Goal: Task Accomplishment & Management: Use online tool/utility

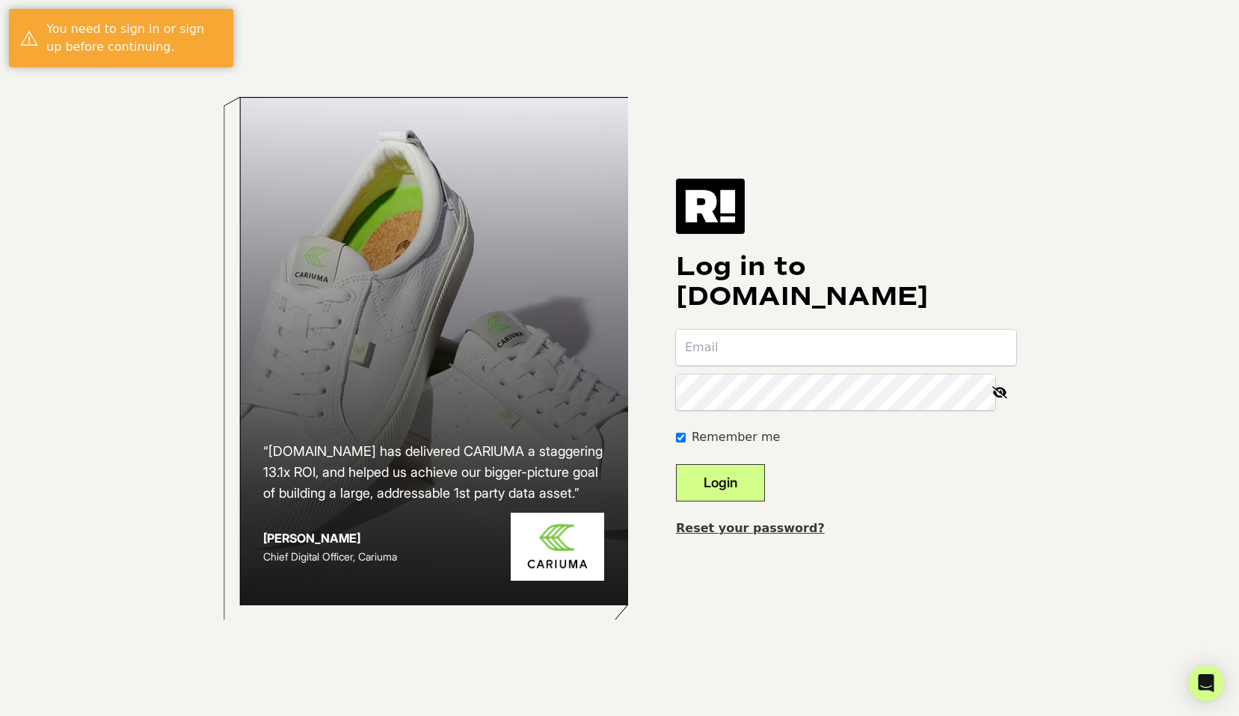
type input "[PERSON_NAME][EMAIL_ADDRESS][PERSON_NAME][DOMAIN_NAME]"
click at [748, 489] on button "Login" at bounding box center [720, 482] width 89 height 37
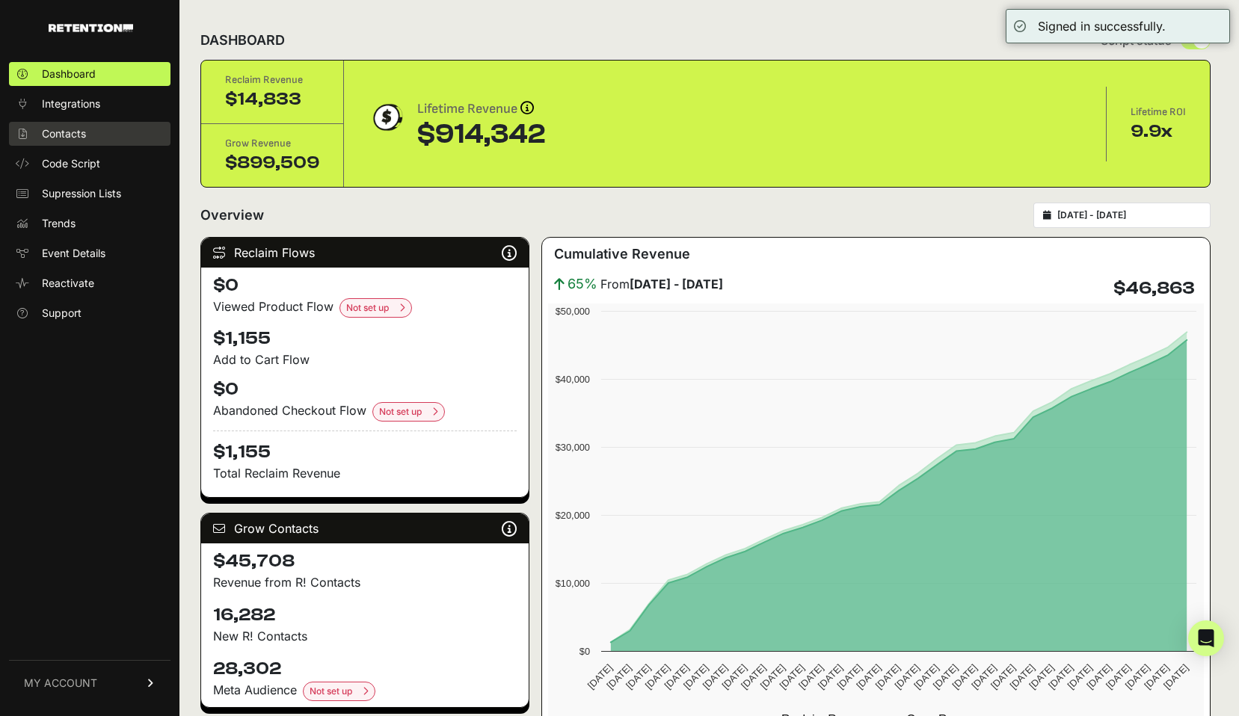
click at [96, 133] on link "Contacts" at bounding box center [89, 134] width 161 height 24
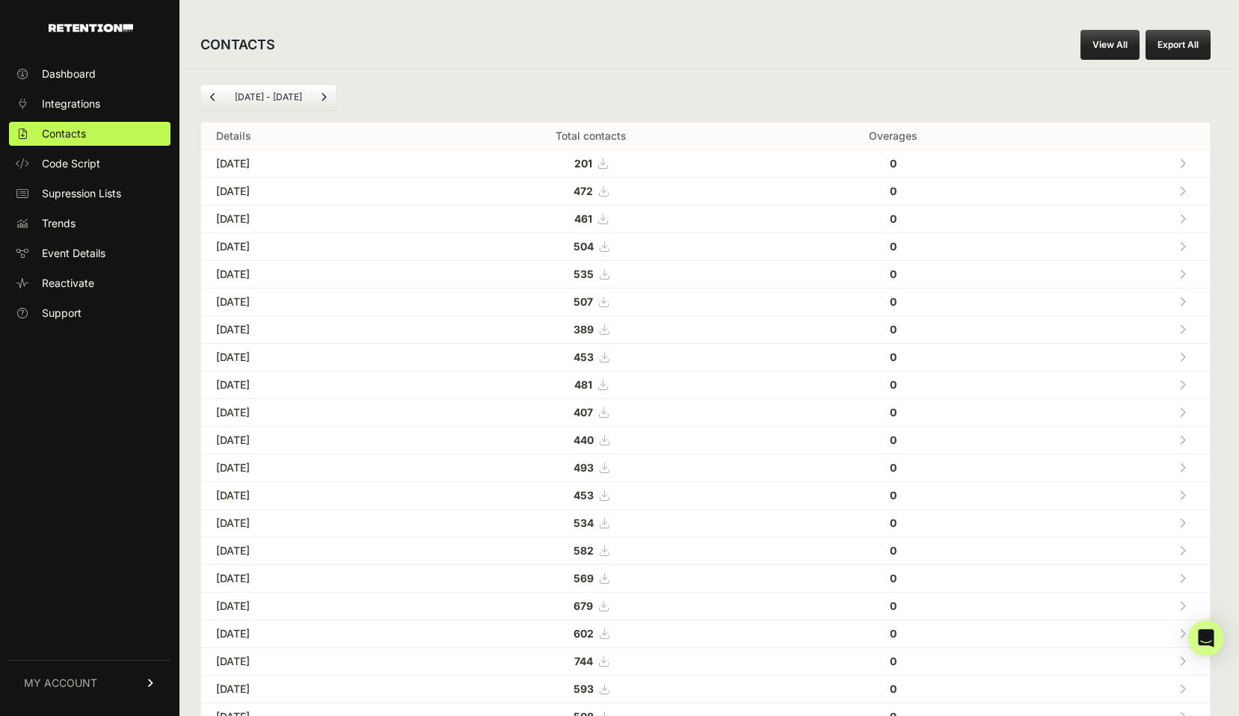
click at [1101, 46] on link "View All" at bounding box center [1109, 45] width 59 height 30
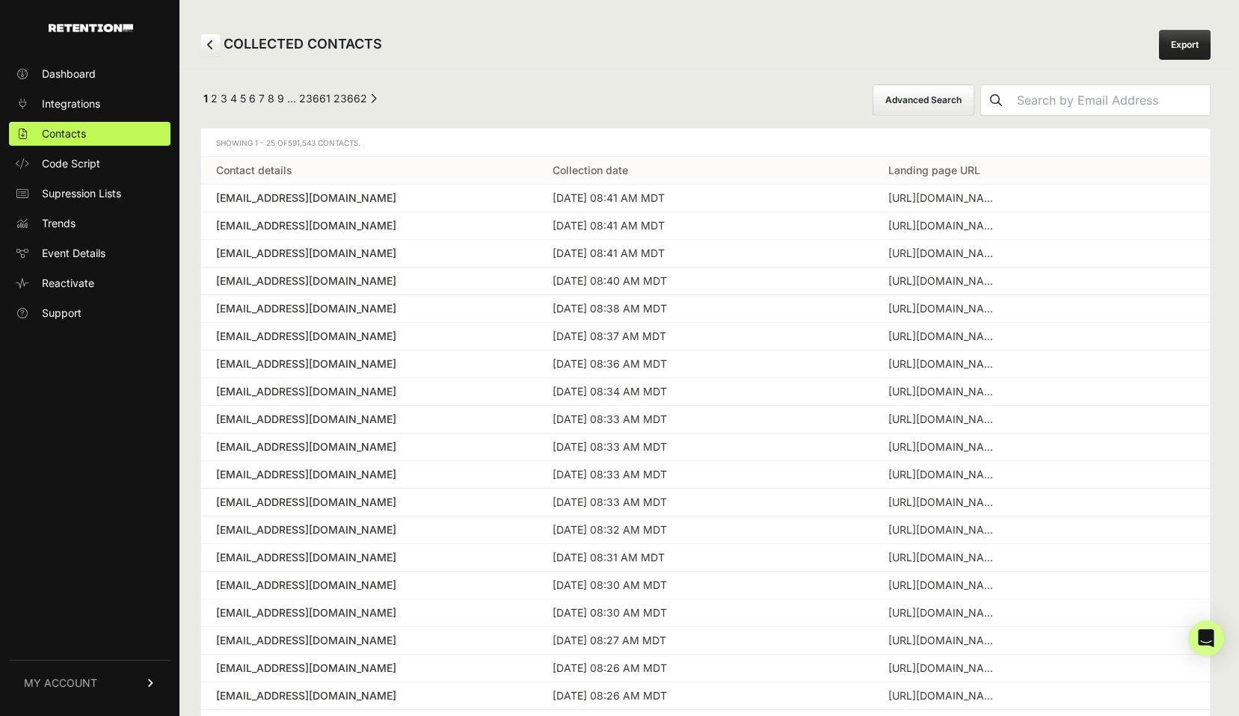
click at [974, 101] on button "Advanced Search" at bounding box center [923, 99] width 102 height 31
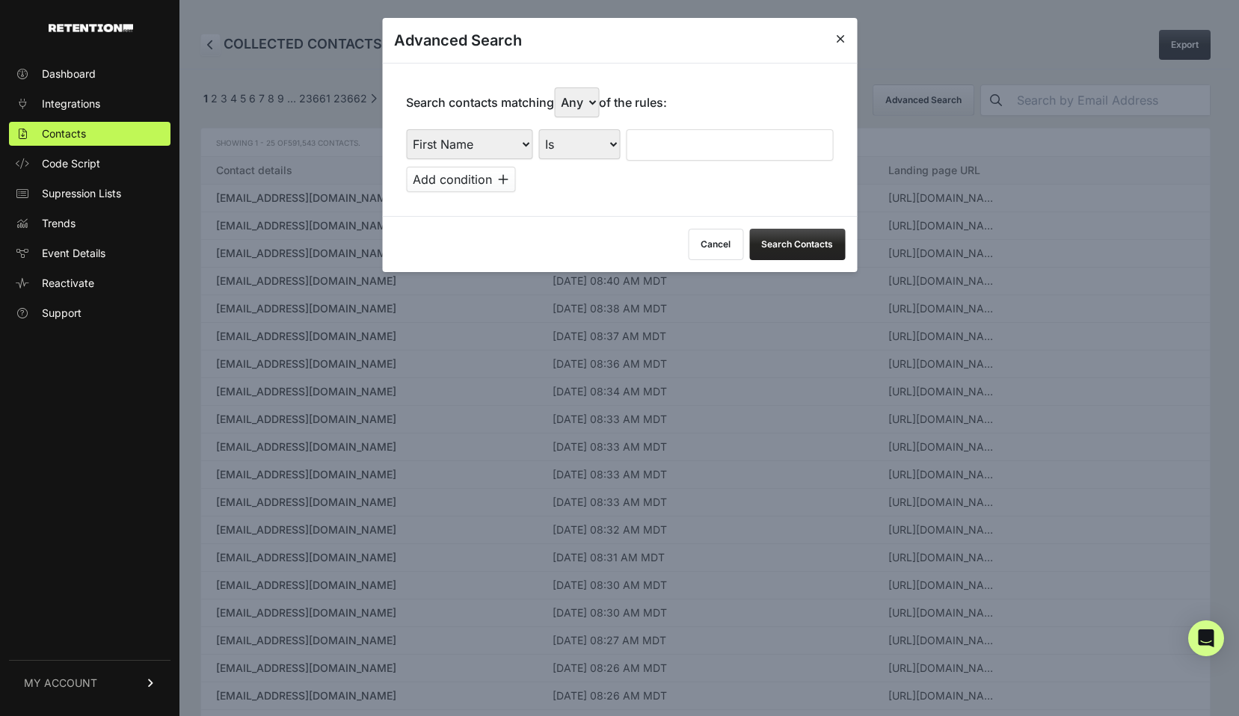
click at [465, 143] on select "First Name Last Name State City Email Email Domain Landing Domain Landing Page …" at bounding box center [469, 144] width 126 height 30
select select "file_date"
click at [406, 129] on select "First Name Last Name State City Email Email Domain Landing Domain Landing Page …" at bounding box center [469, 144] width 126 height 30
click at [562, 135] on select "Is on Is between" at bounding box center [579, 144] width 83 height 30
select select "is_between"
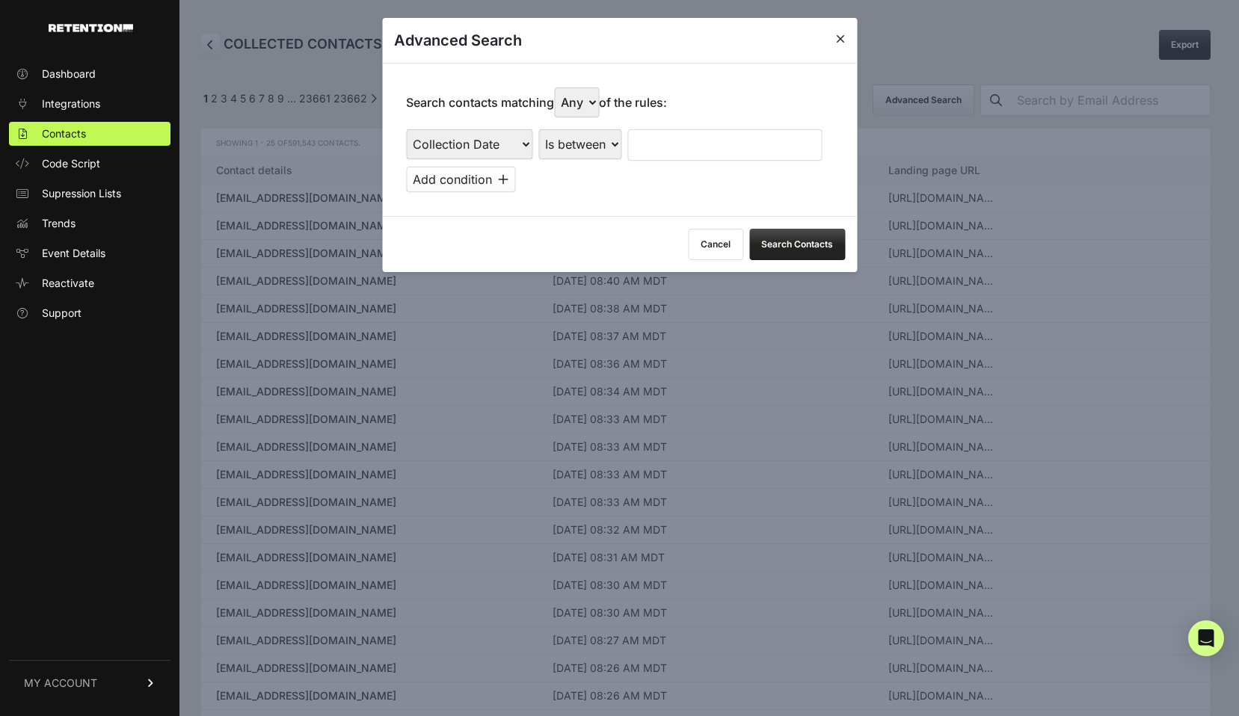
click at [538, 129] on select "Is on Is between" at bounding box center [579, 144] width 83 height 30
click at [657, 148] on input "text" at bounding box center [666, 144] width 79 height 31
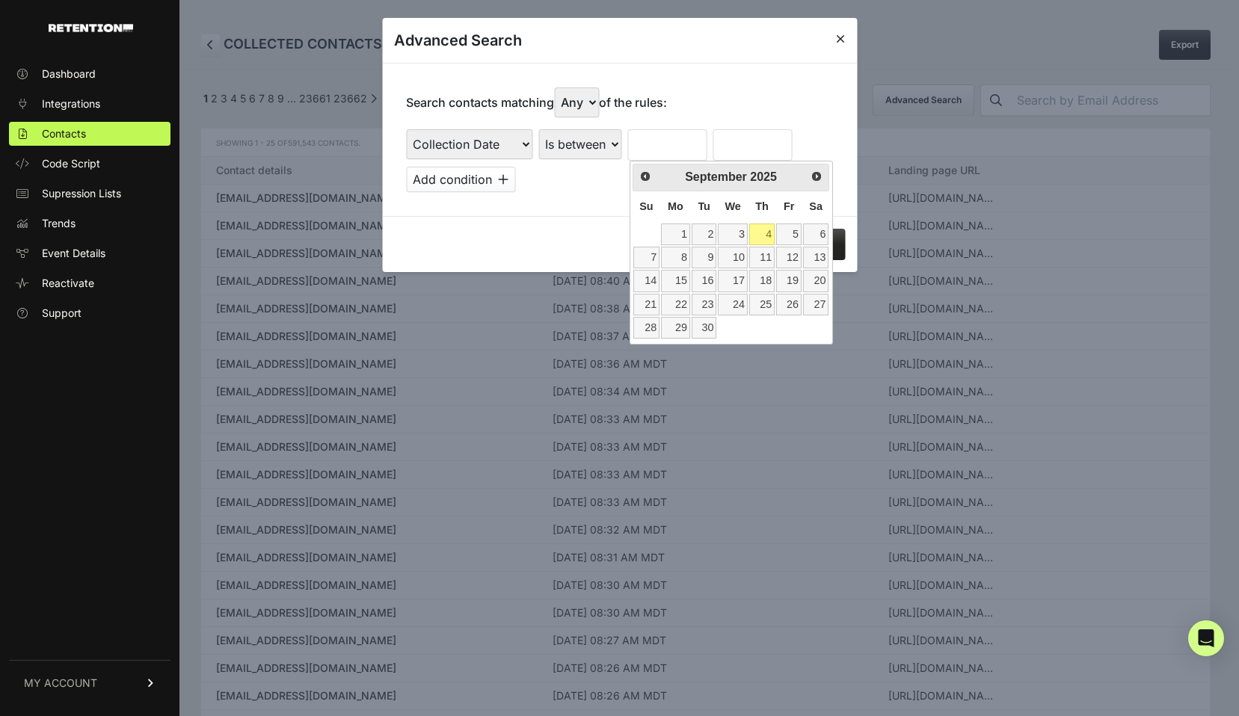
click at [781, 182] on div "September 2025" at bounding box center [730, 178] width 141 height 22
click at [656, 173] on div "Prev Next September 2025" at bounding box center [730, 178] width 197 height 28
click at [647, 173] on span "Prev" at bounding box center [644, 176] width 12 height 12
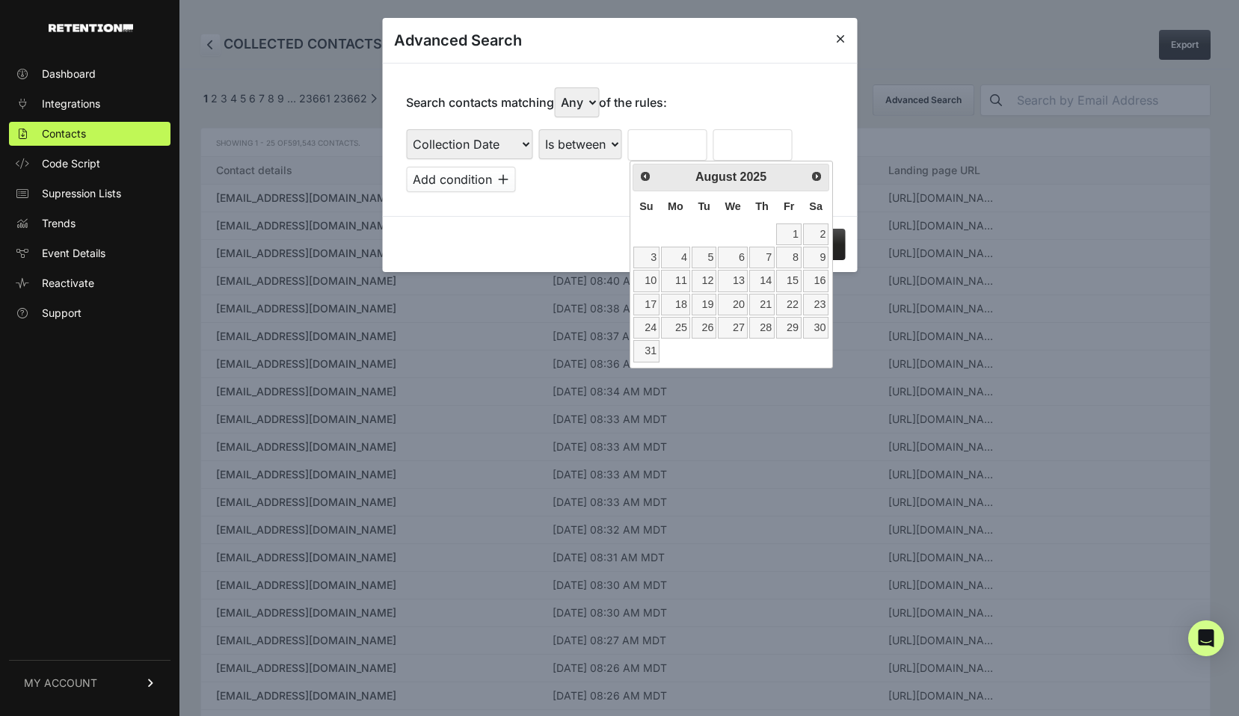
click at [794, 236] on link "1" at bounding box center [788, 235] width 25 height 22
type input "08/01/2025"
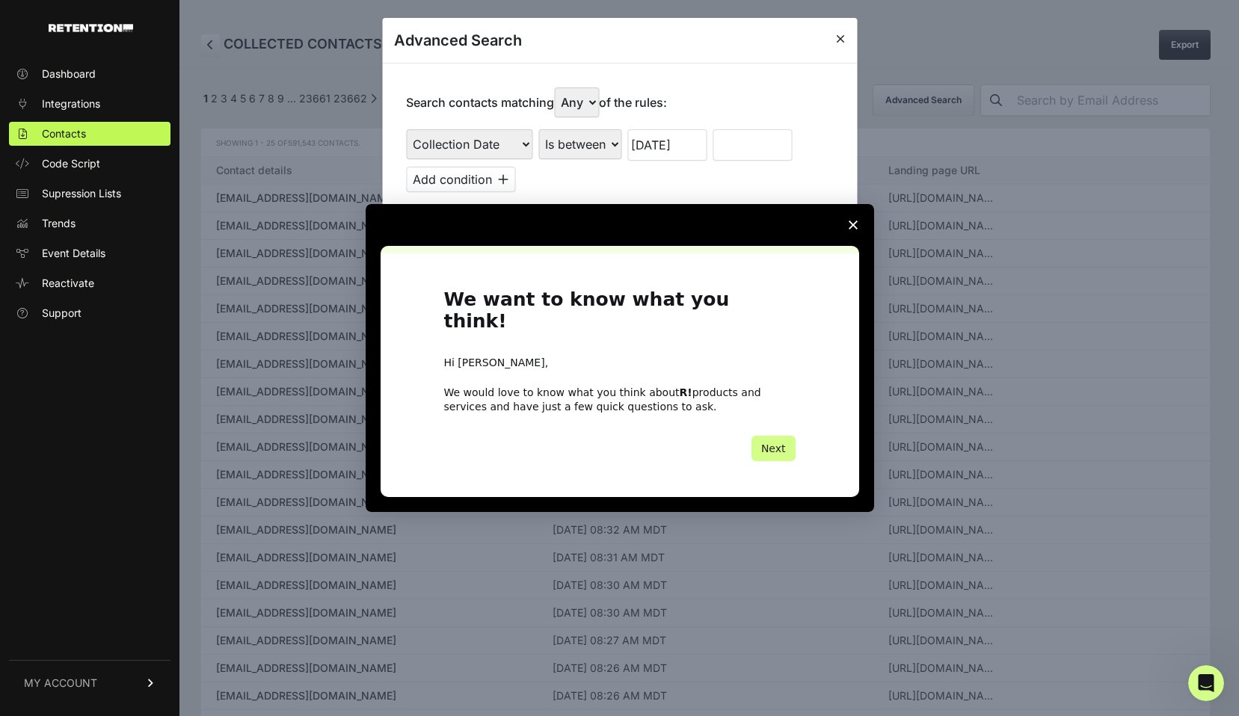
click at [759, 141] on div "Intercom messenger" at bounding box center [619, 358] width 1239 height 716
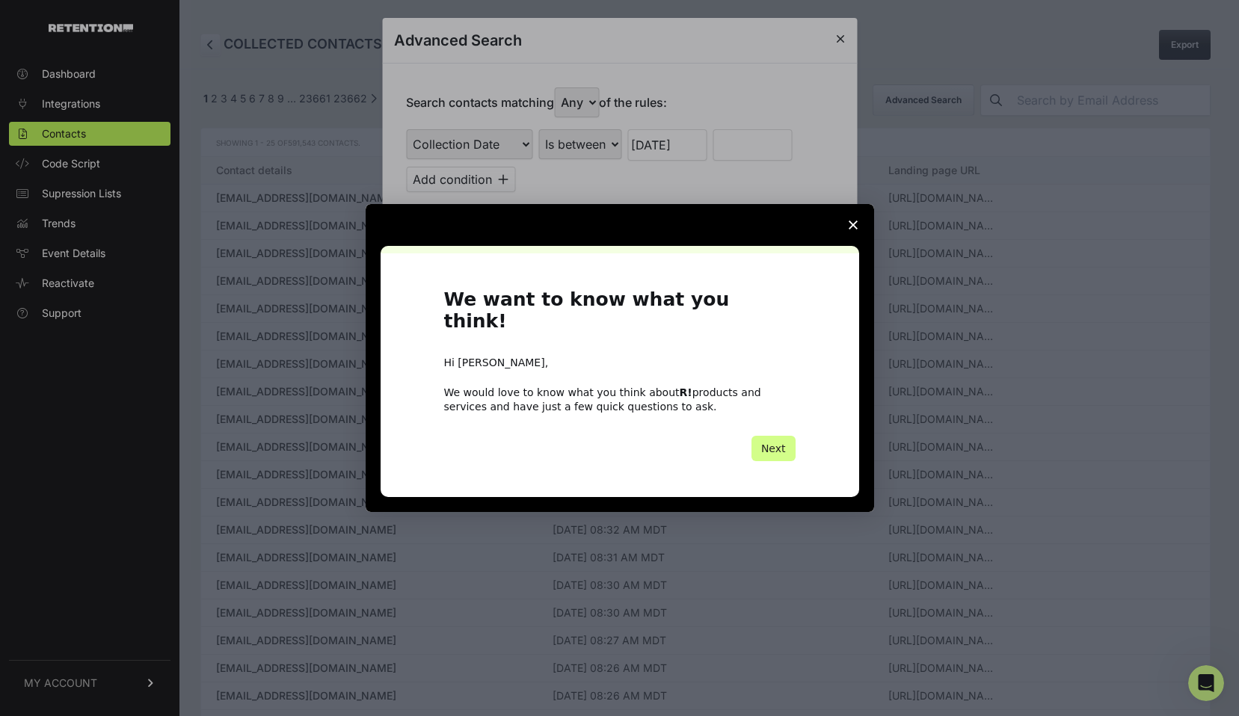
click at [855, 229] on icon "Close survey" at bounding box center [852, 225] width 9 height 9
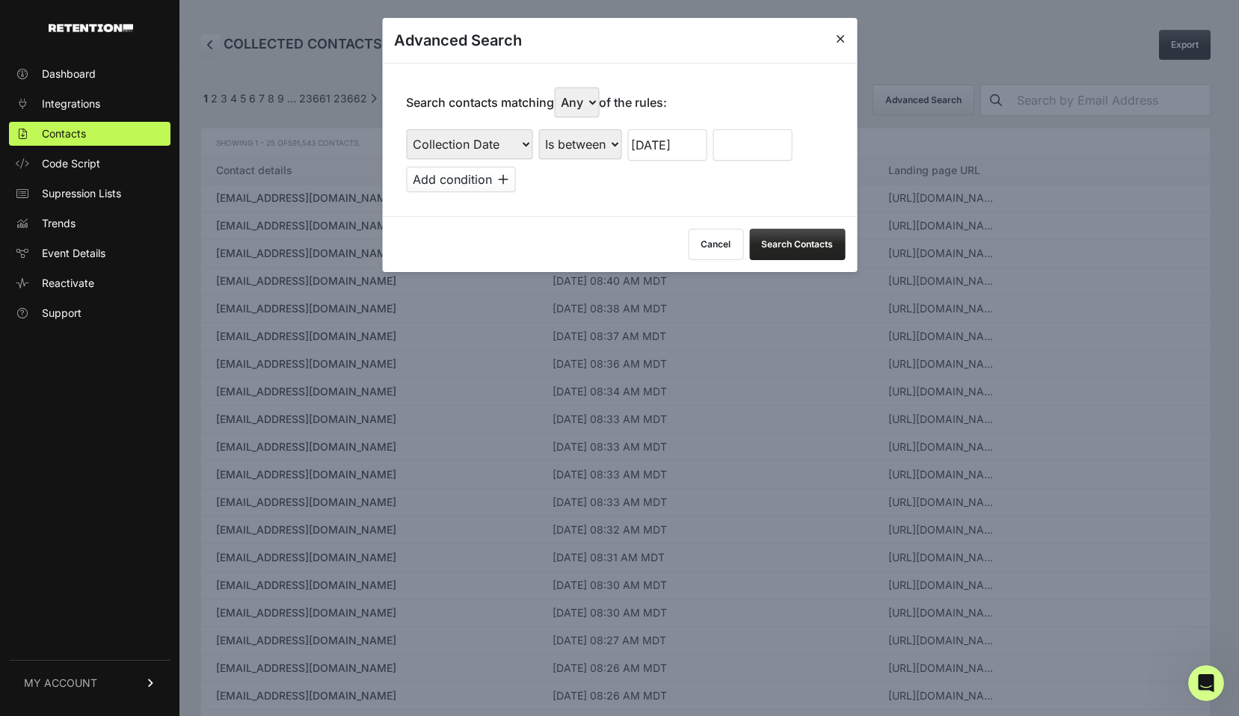
click at [741, 148] on input "text" at bounding box center [751, 144] width 79 height 31
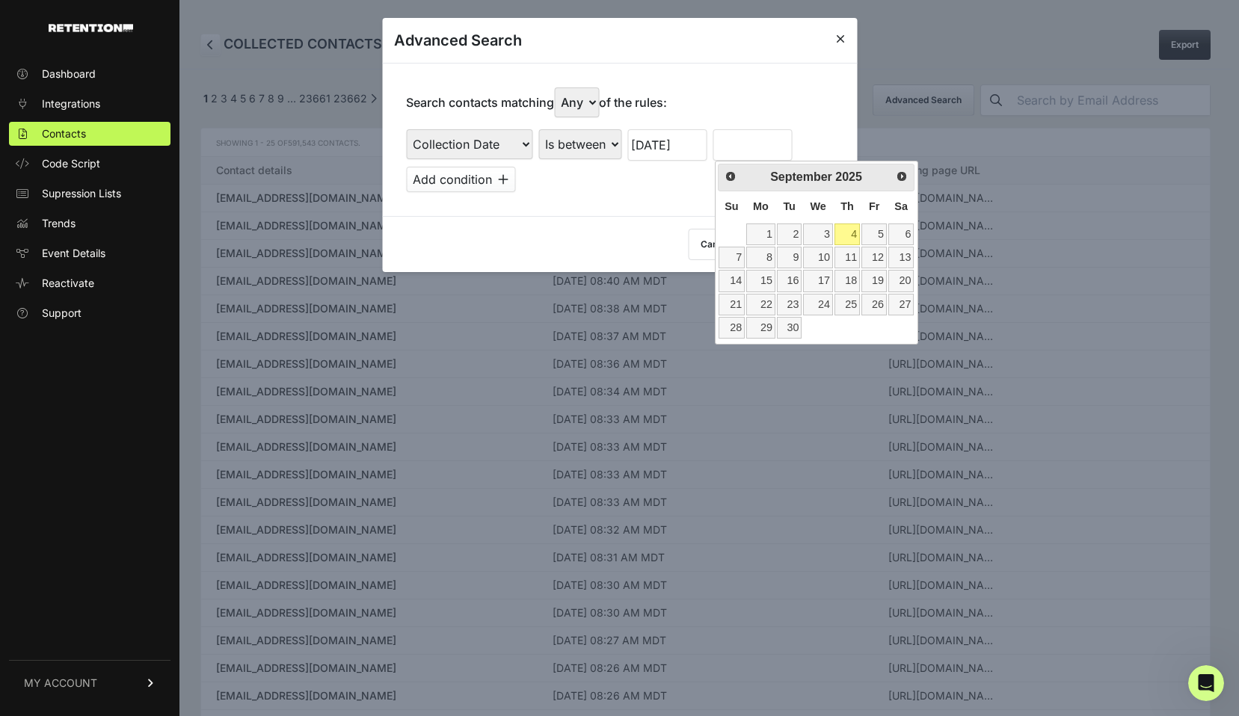
click at [859, 236] on link "4" at bounding box center [846, 235] width 25 height 22
type input "09/04/2025"
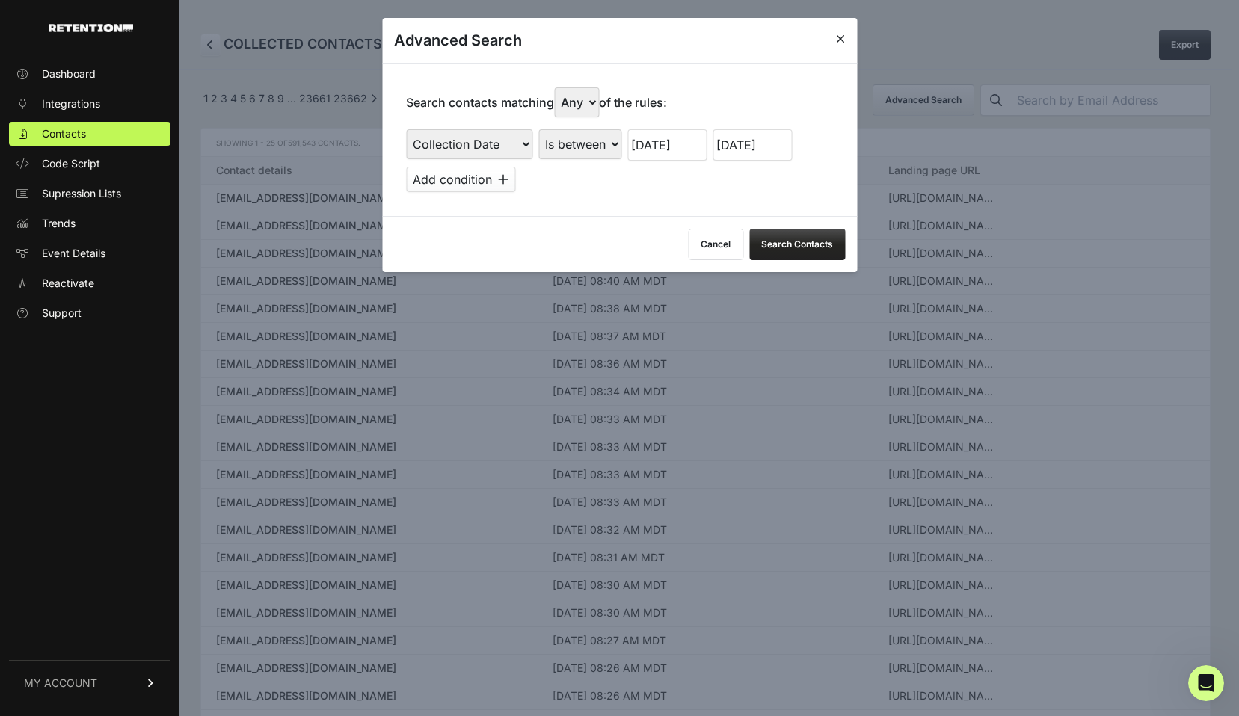
click at [469, 176] on button "Add condition" at bounding box center [460, 179] width 109 height 25
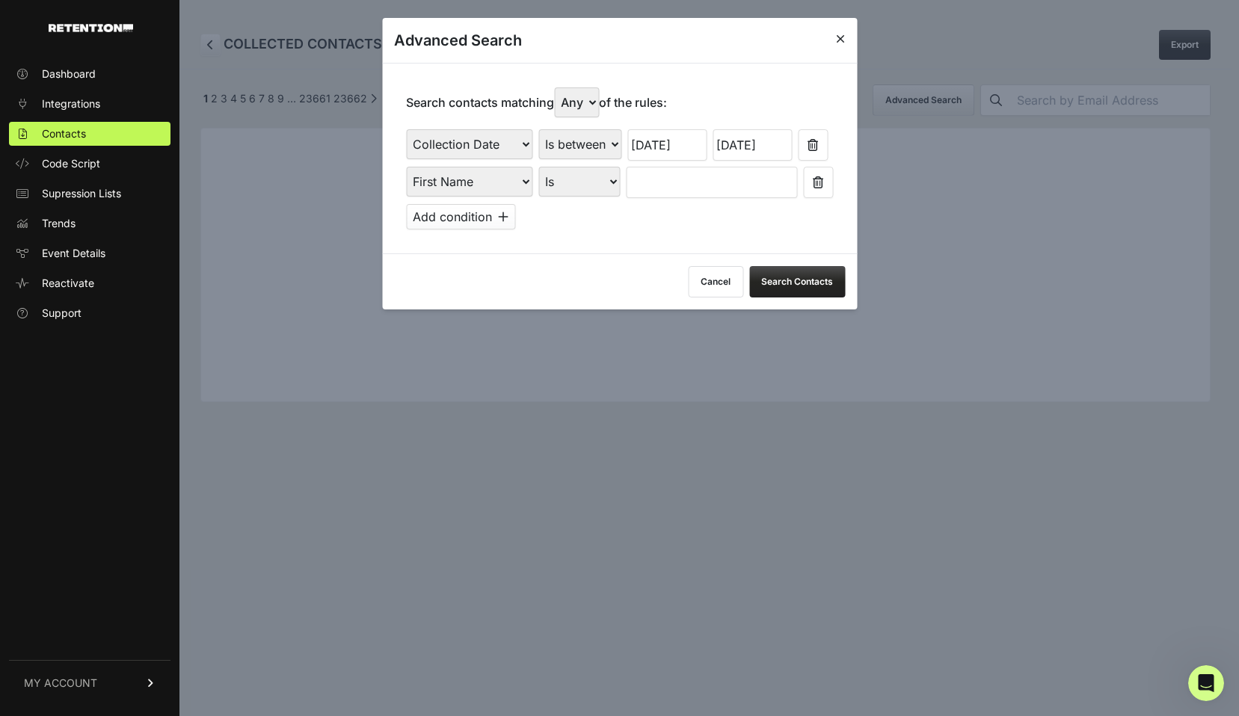
click at [514, 180] on select "First Name Last Name State City Email Email Domain Landing Domain Landing Page …" at bounding box center [469, 182] width 126 height 30
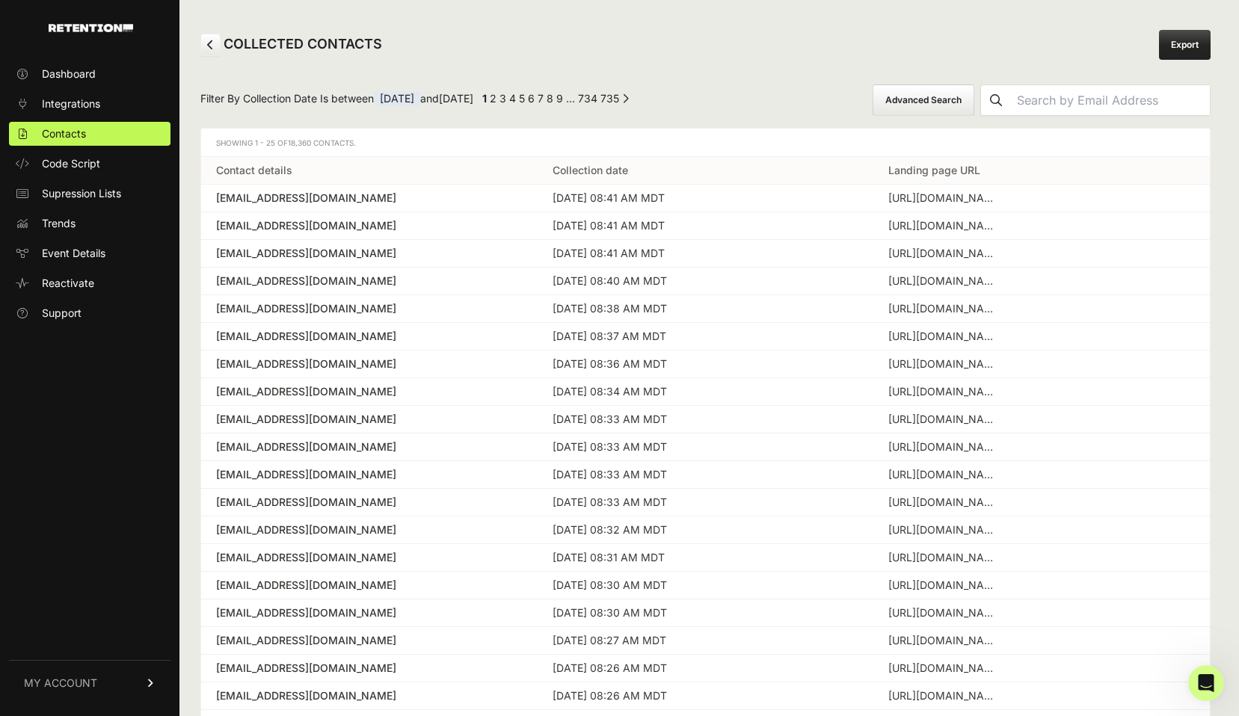
click at [974, 99] on button "Advanced Search" at bounding box center [923, 99] width 102 height 31
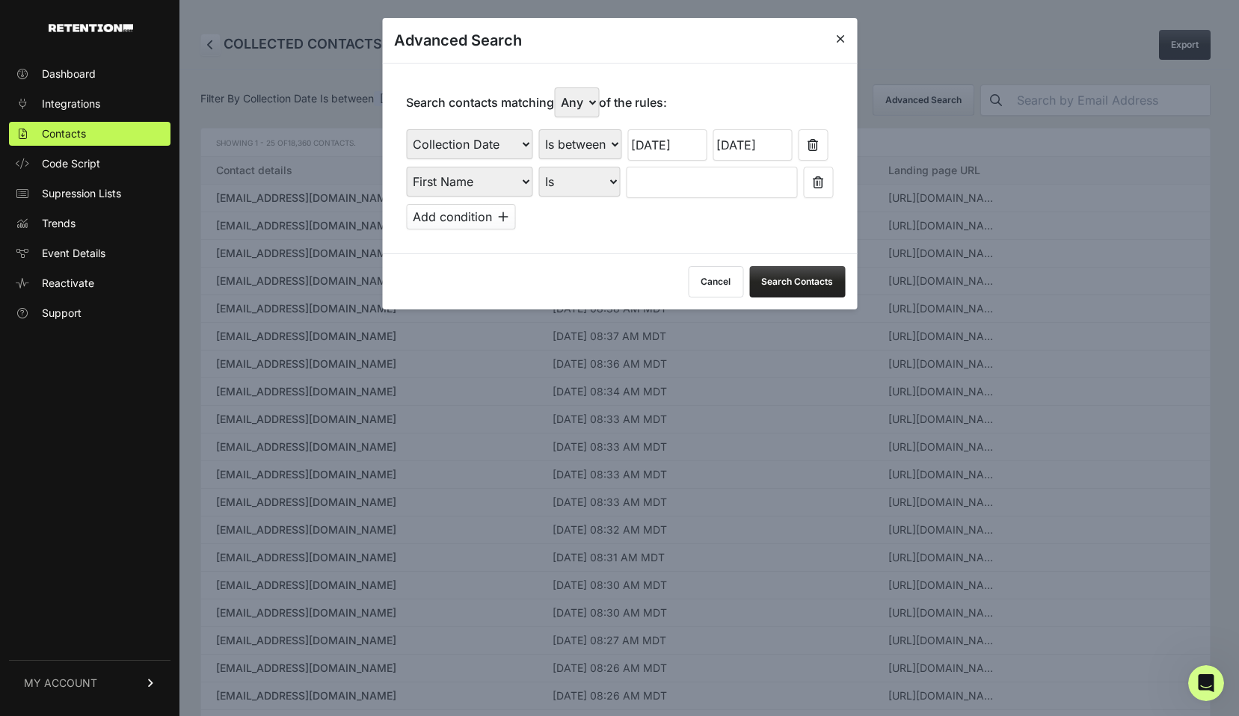
click at [487, 180] on select "First Name Last Name State City Email Email Domain Landing Domain Landing Page …" at bounding box center [469, 182] width 126 height 30
select select "landing_page_url"
click at [406, 167] on select "First Name Last Name State City Email Email Domain Landing Domain Landing Page …" at bounding box center [469, 182] width 126 height 30
click at [567, 181] on select "Is Is not Contains Starts with" at bounding box center [578, 182] width 81 height 30
select select "contains"
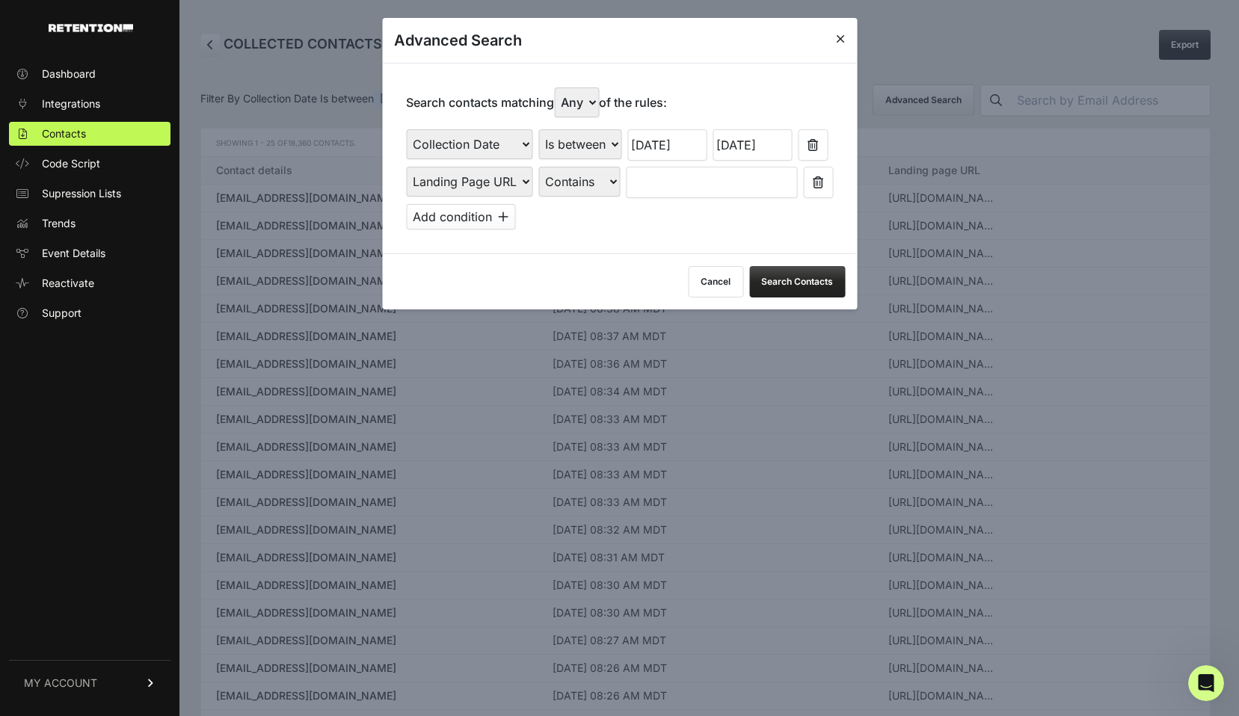
click at [538, 167] on select "Is Is not Contains Starts with" at bounding box center [578, 182] width 81 height 30
click at [591, 104] on select "Any All" at bounding box center [576, 102] width 45 height 30
select select "true"
click at [558, 87] on select "Any All" at bounding box center [576, 102] width 45 height 30
click at [671, 179] on input "text" at bounding box center [711, 182] width 171 height 31
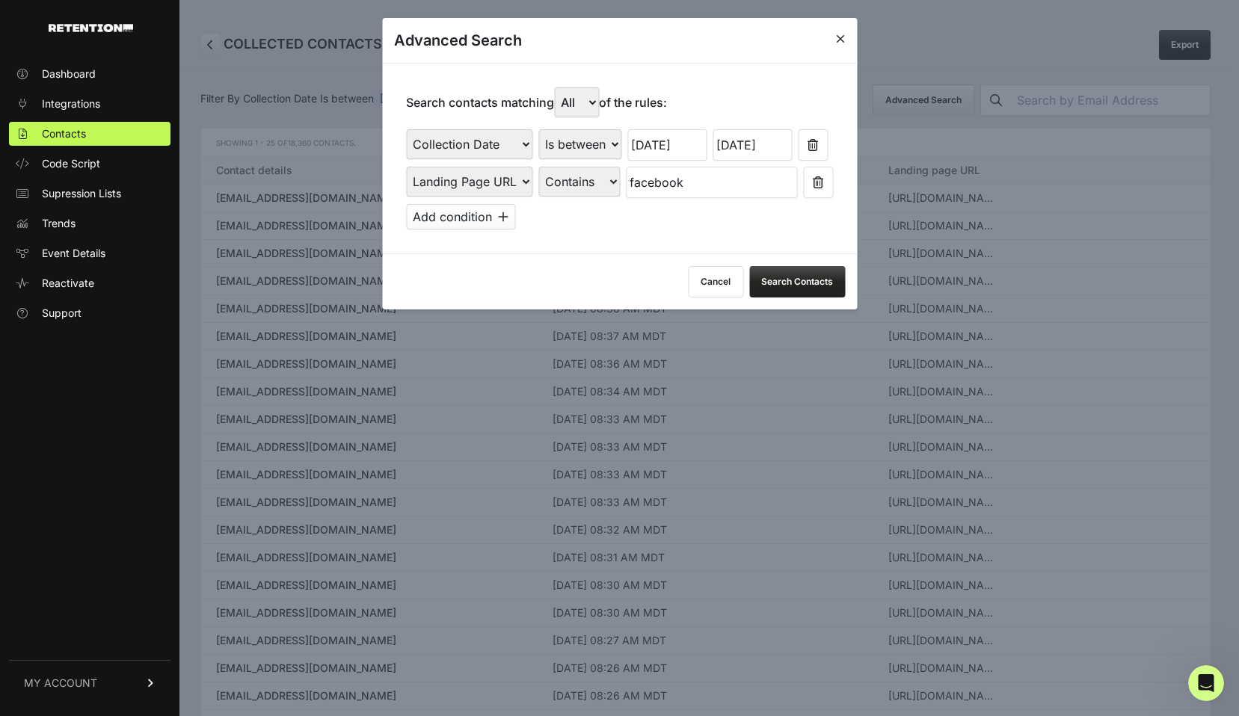
click at [786, 278] on button "Search Contacts" at bounding box center [797, 281] width 96 height 31
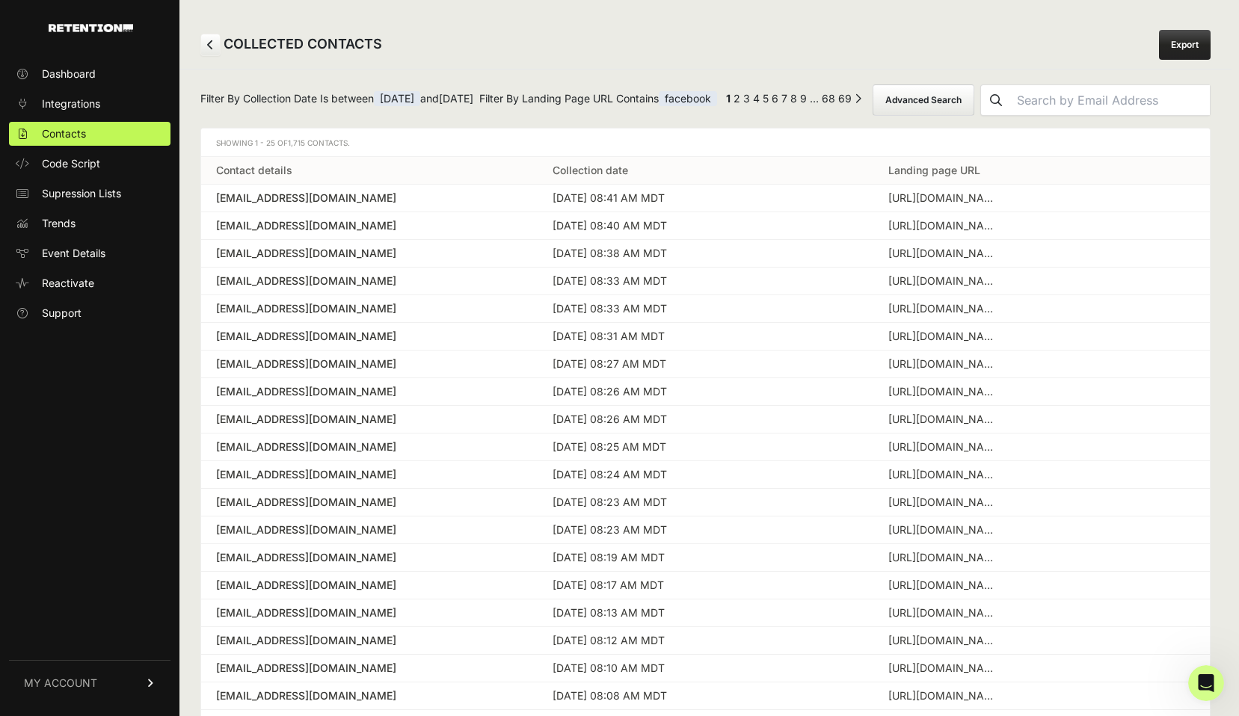
click at [872, 116] on button "Advanced Search" at bounding box center [923, 99] width 102 height 31
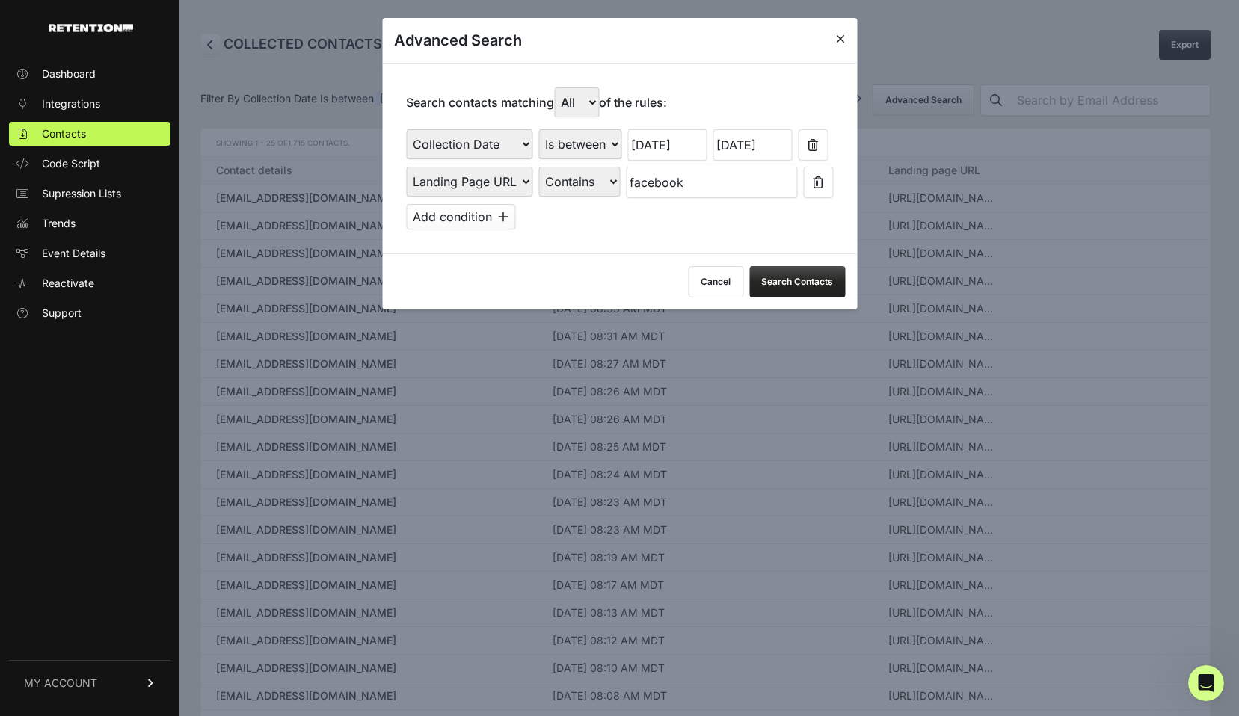
click at [644, 179] on input "facebook" at bounding box center [711, 182] width 171 height 31
type input "klaviyo"
click button at bounding box center [813, 144] width 30 height 31
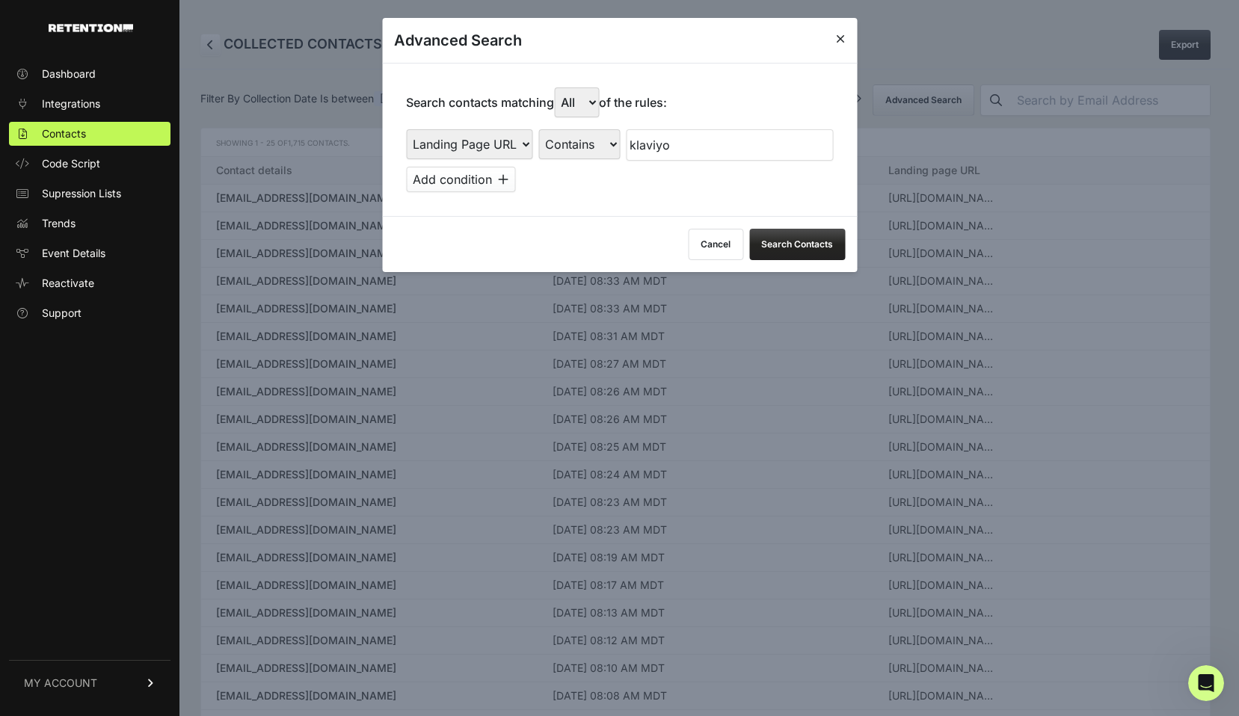
click at [564, 178] on div "First Name Last Name State City Email Email Domain Landing Domain Landing Page …" at bounding box center [619, 160] width 427 height 63
click at [474, 182] on button "Add condition" at bounding box center [460, 179] width 109 height 25
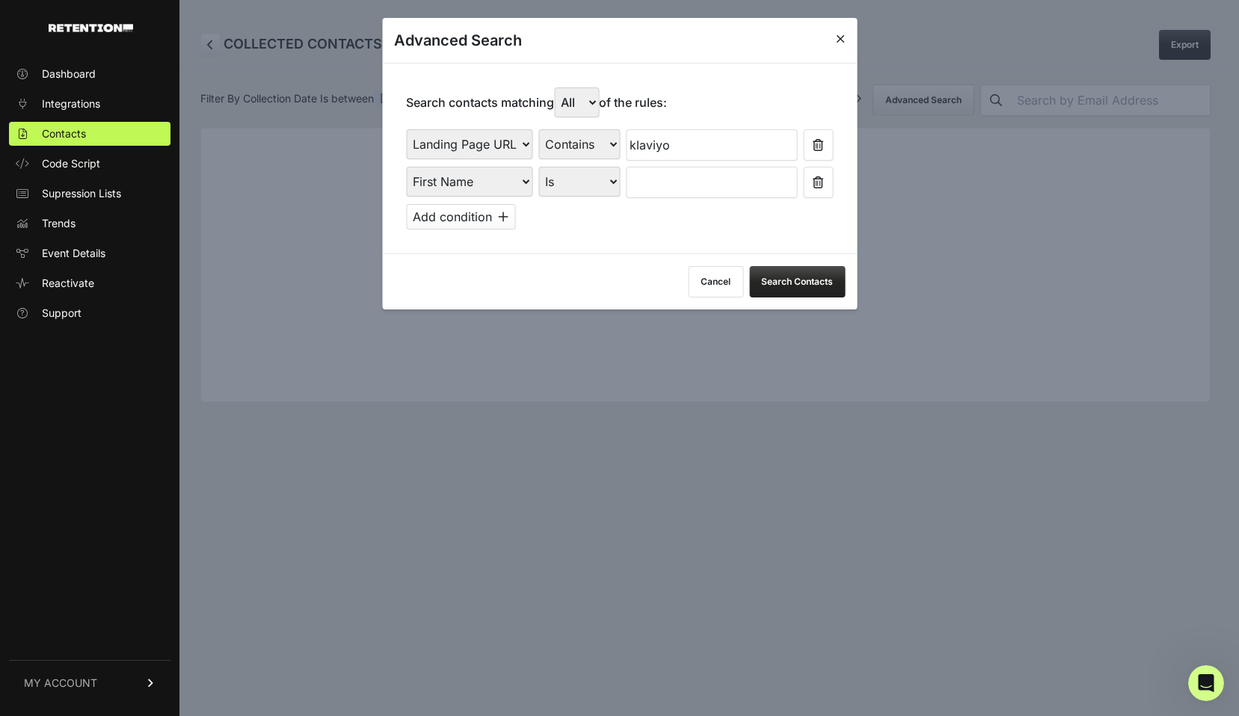
click at [507, 183] on select "First Name Last Name State City Email Email Domain Landing Domain Landing Page …" at bounding box center [469, 182] width 126 height 30
select select "file_date"
click at [406, 167] on select "First Name Last Name State City Email Email Domain Landing Domain Landing Page …" at bounding box center [469, 182] width 126 height 30
click at [582, 182] on select "Is on Is between" at bounding box center [579, 182] width 83 height 30
select select "is_between"
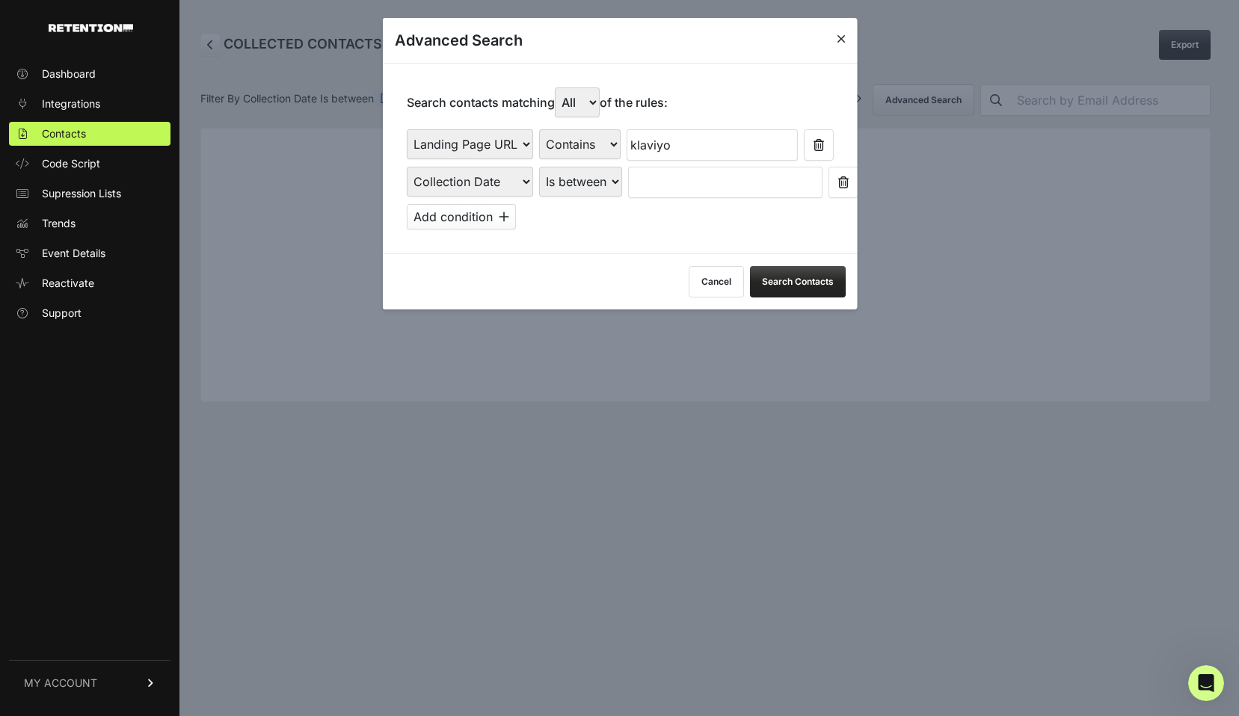
click at [538, 167] on select "Is on Is between" at bounding box center [579, 182] width 83 height 30
click at [652, 187] on input "text" at bounding box center [666, 182] width 79 height 31
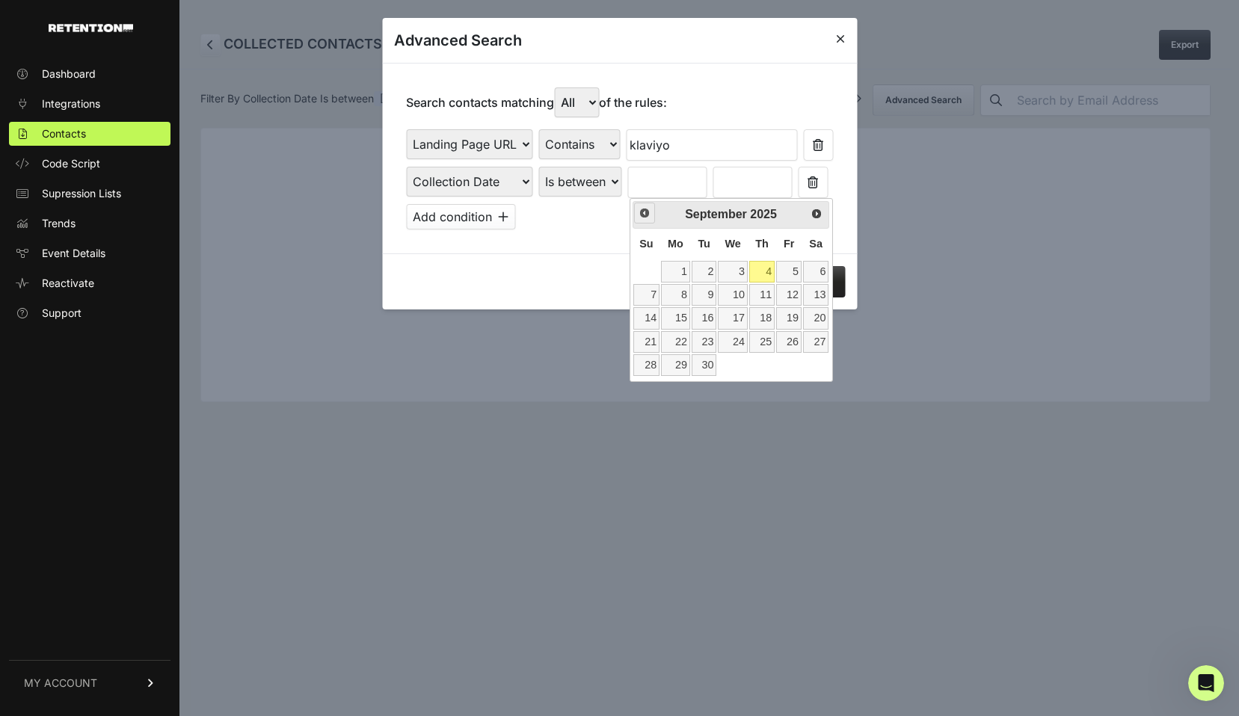
click at [646, 218] on span "Prev" at bounding box center [644, 213] width 12 height 12
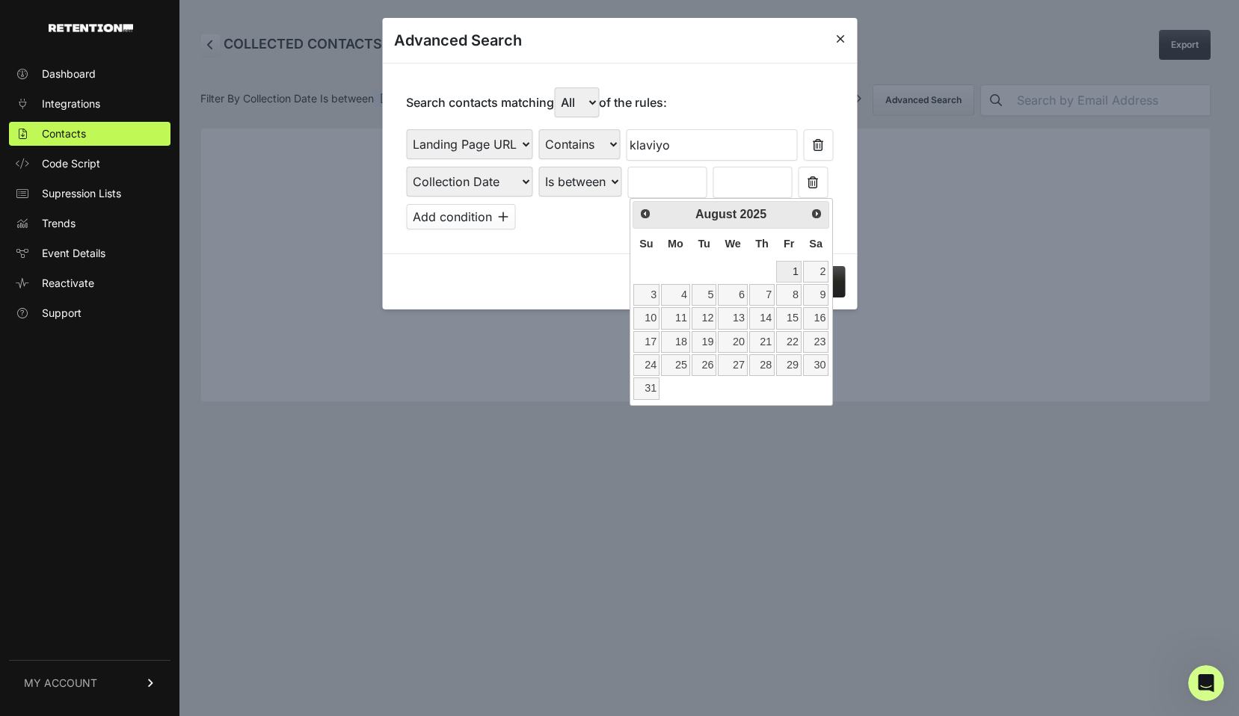
click at [792, 268] on link "1" at bounding box center [788, 272] width 25 height 22
type input "08/01/2025"
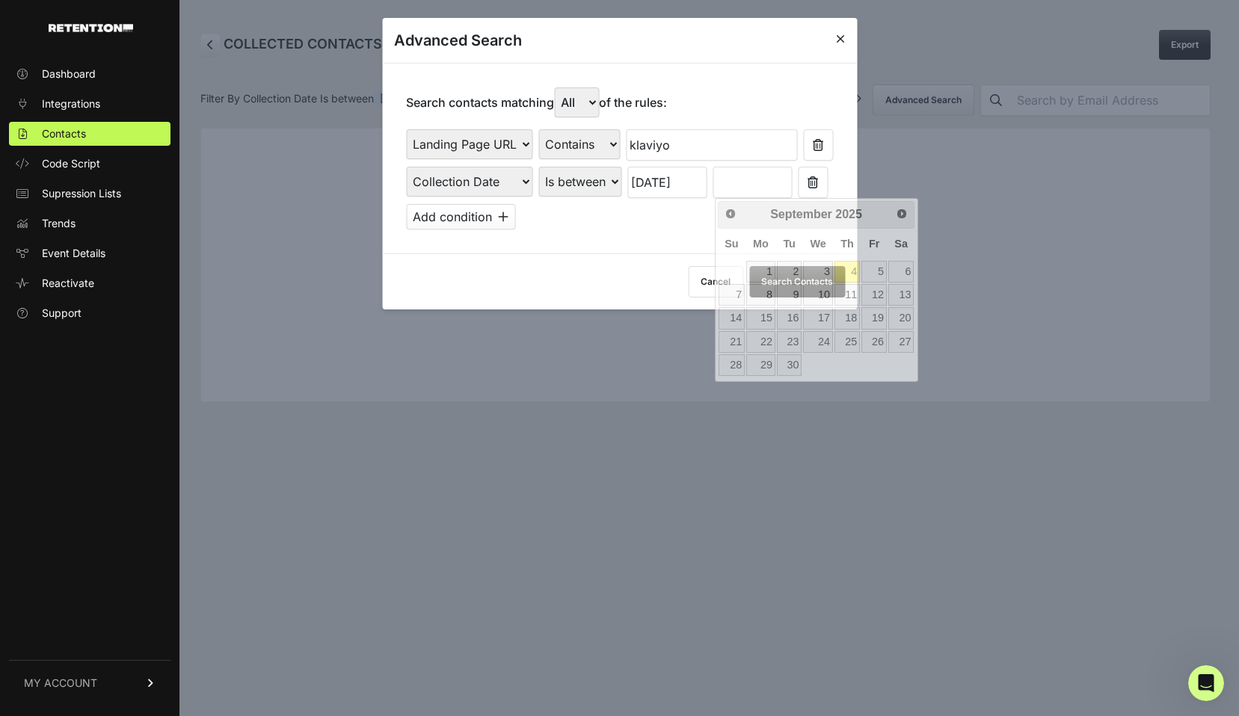
click at [777, 182] on input "text" at bounding box center [751, 182] width 79 height 31
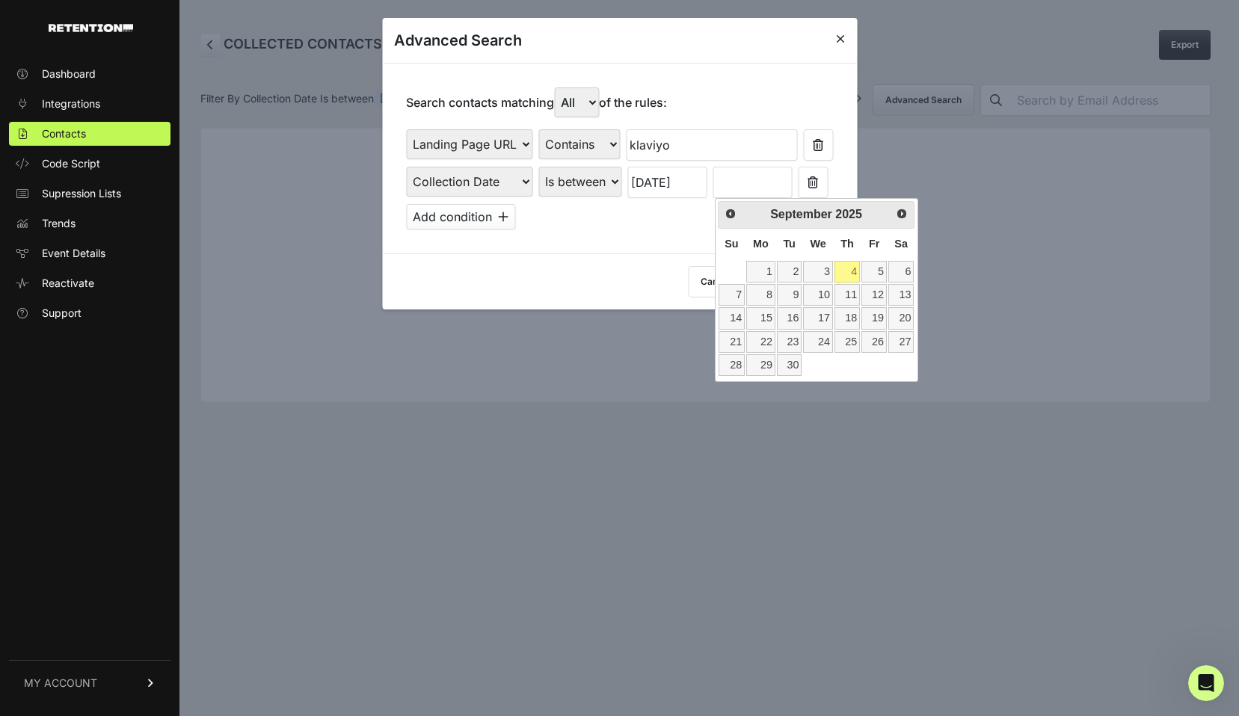
click at [845, 270] on link "4" at bounding box center [846, 272] width 25 height 22
type input "09/04/2025"
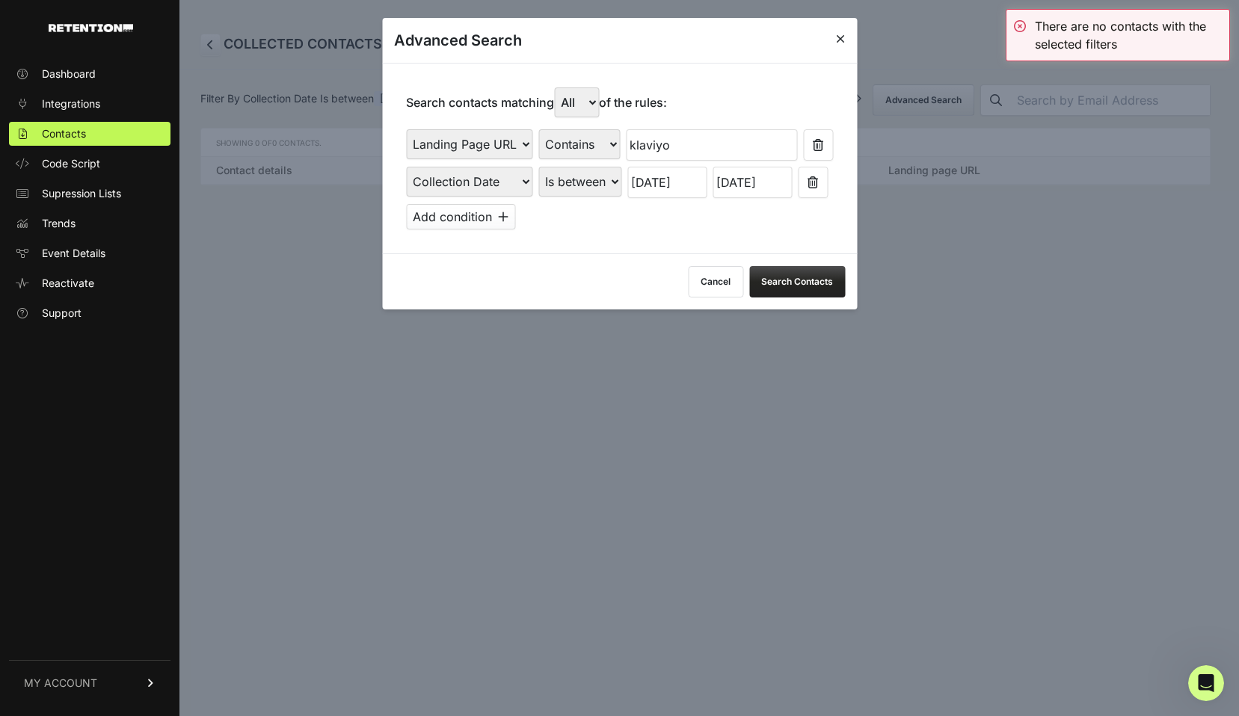
drag, startPoint x: 682, startPoint y: 151, endPoint x: 626, endPoint y: 144, distance: 56.5
click at [626, 144] on div "First Name Last Name State City Email Email Domain Landing Domain Landing Page …" at bounding box center [619, 144] width 427 height 31
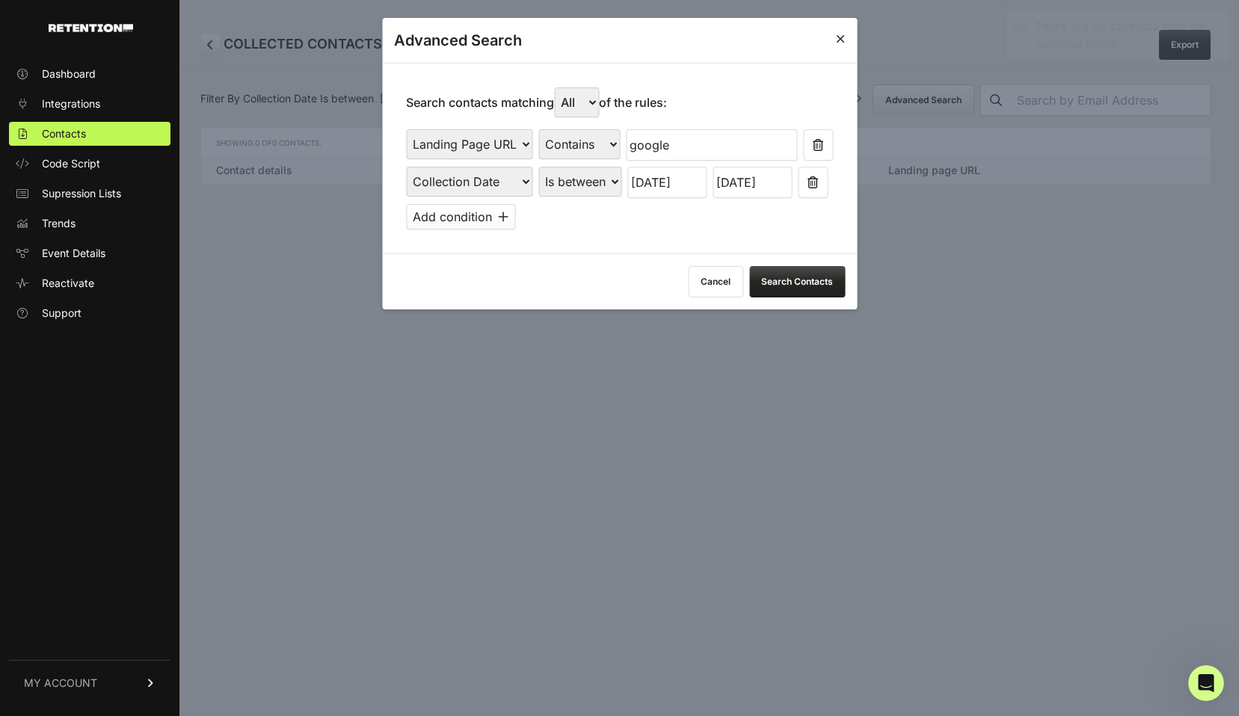
type input "google"
click at [812, 277] on button "Search Contacts" at bounding box center [797, 281] width 96 height 31
